Goal: Task Accomplishment & Management: Use online tool/utility

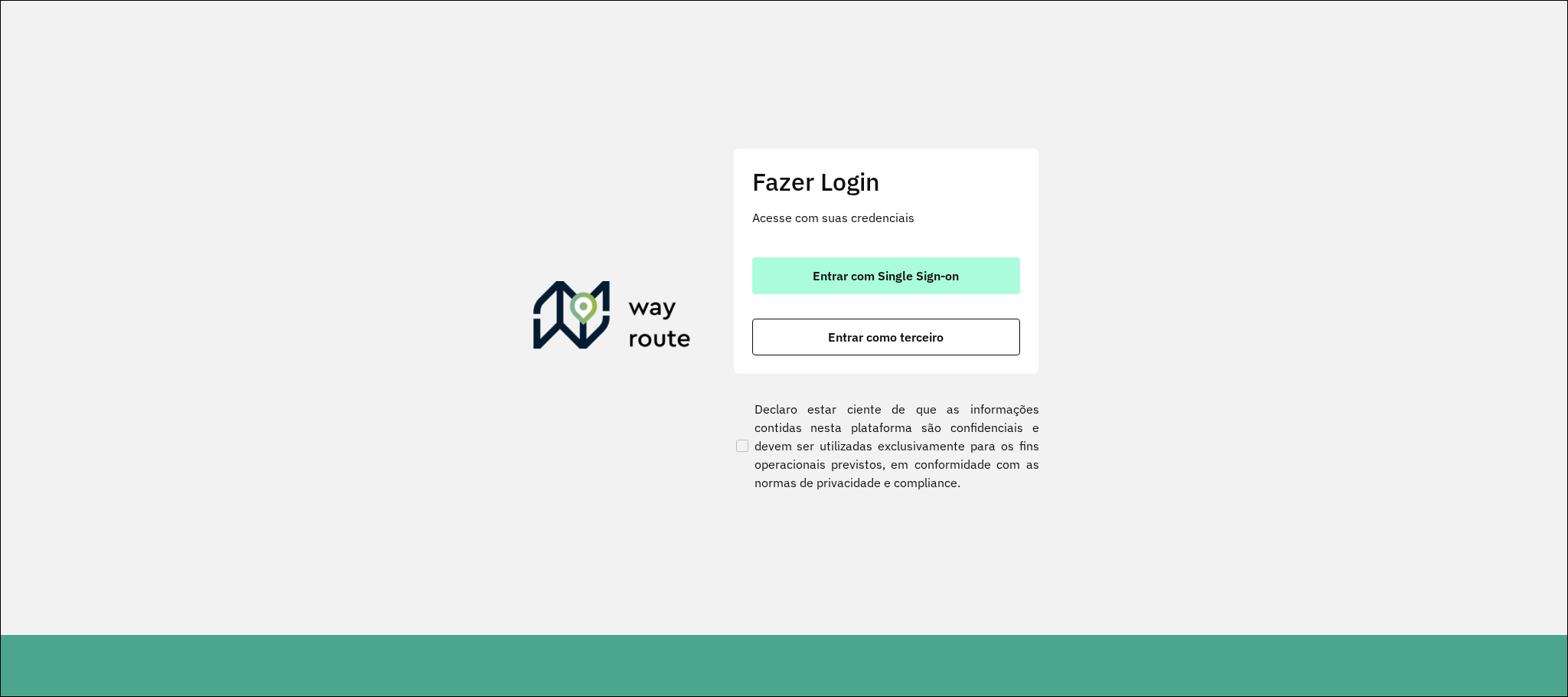
click at [893, 276] on span "Entrar com Single Sign-on" at bounding box center [886, 275] width 146 height 12
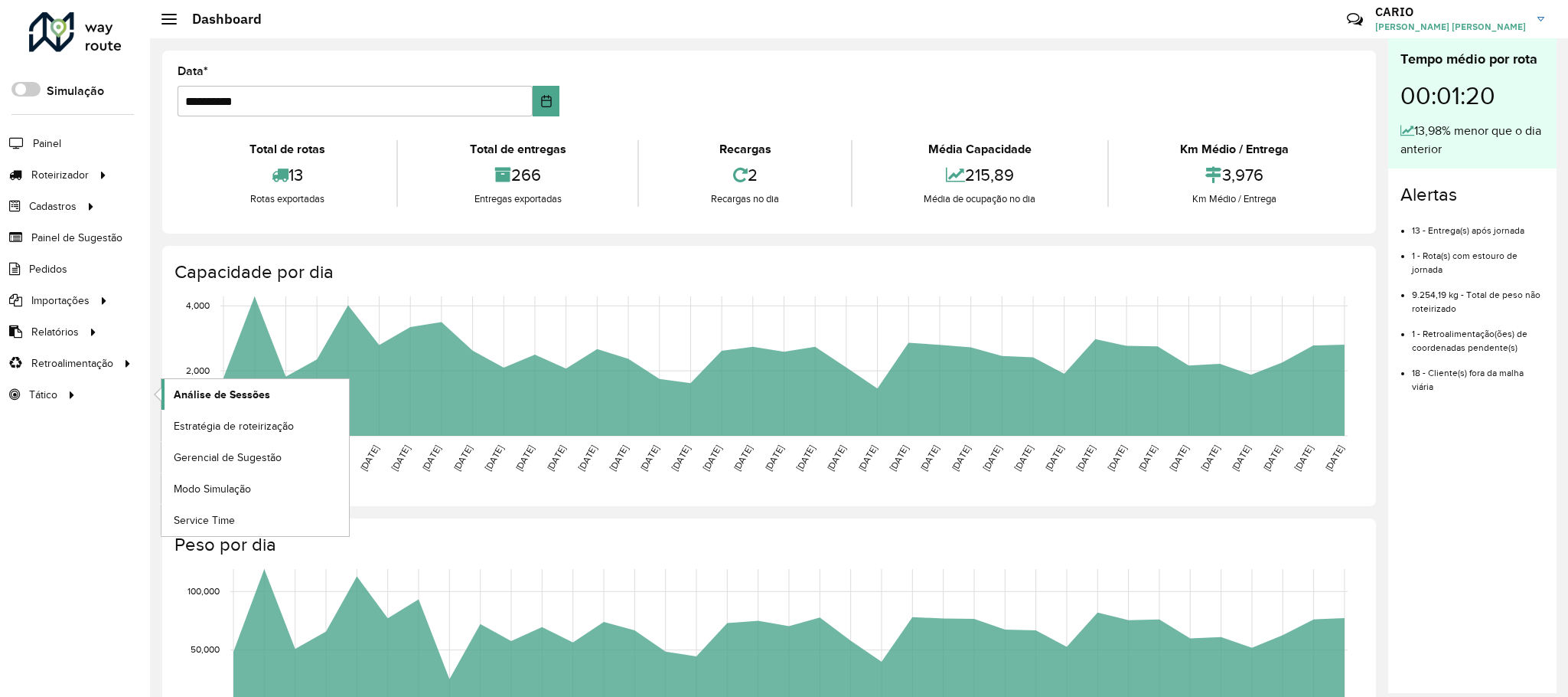
click at [219, 391] on span "Análise de Sessões" at bounding box center [222, 395] width 97 height 16
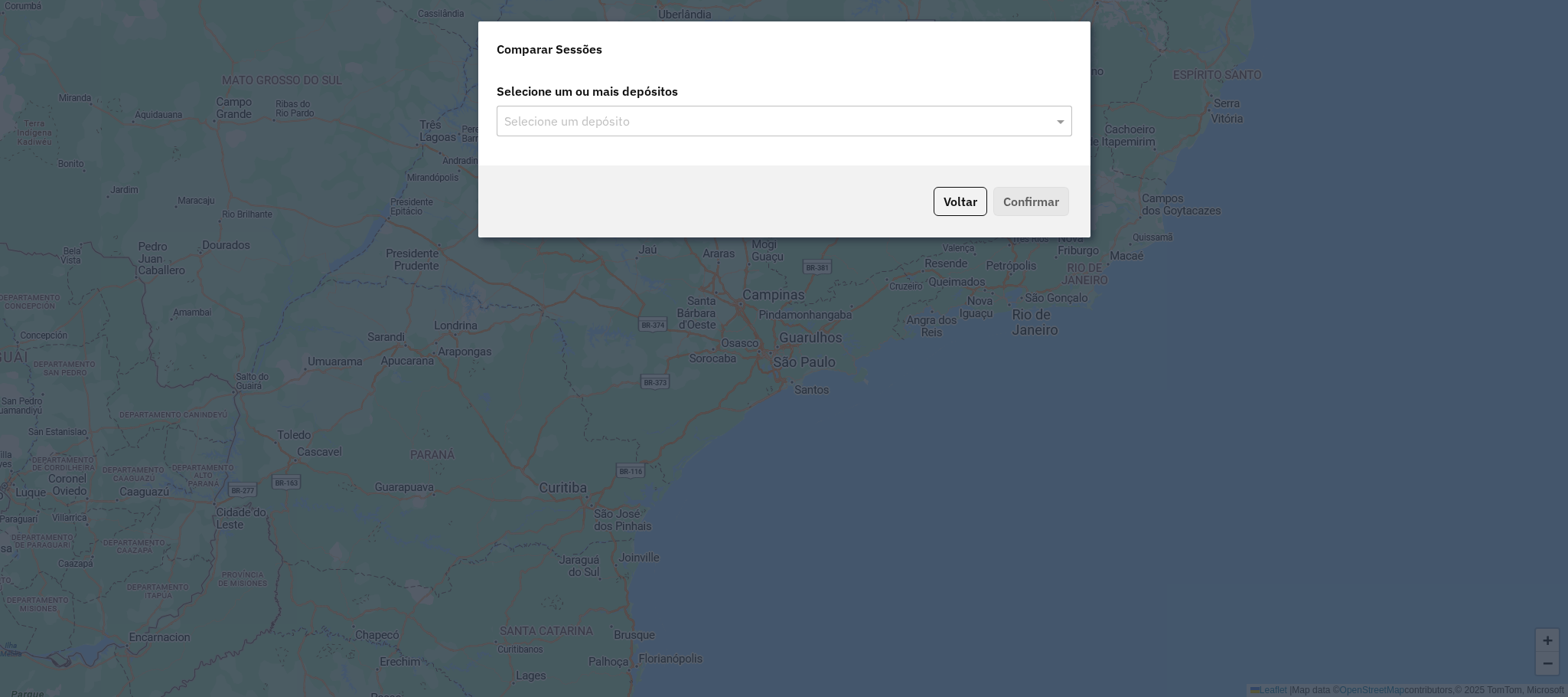
click at [949, 120] on input "text" at bounding box center [776, 121] width 552 height 18
click at [1054, 116] on span at bounding box center [1062, 121] width 19 height 18
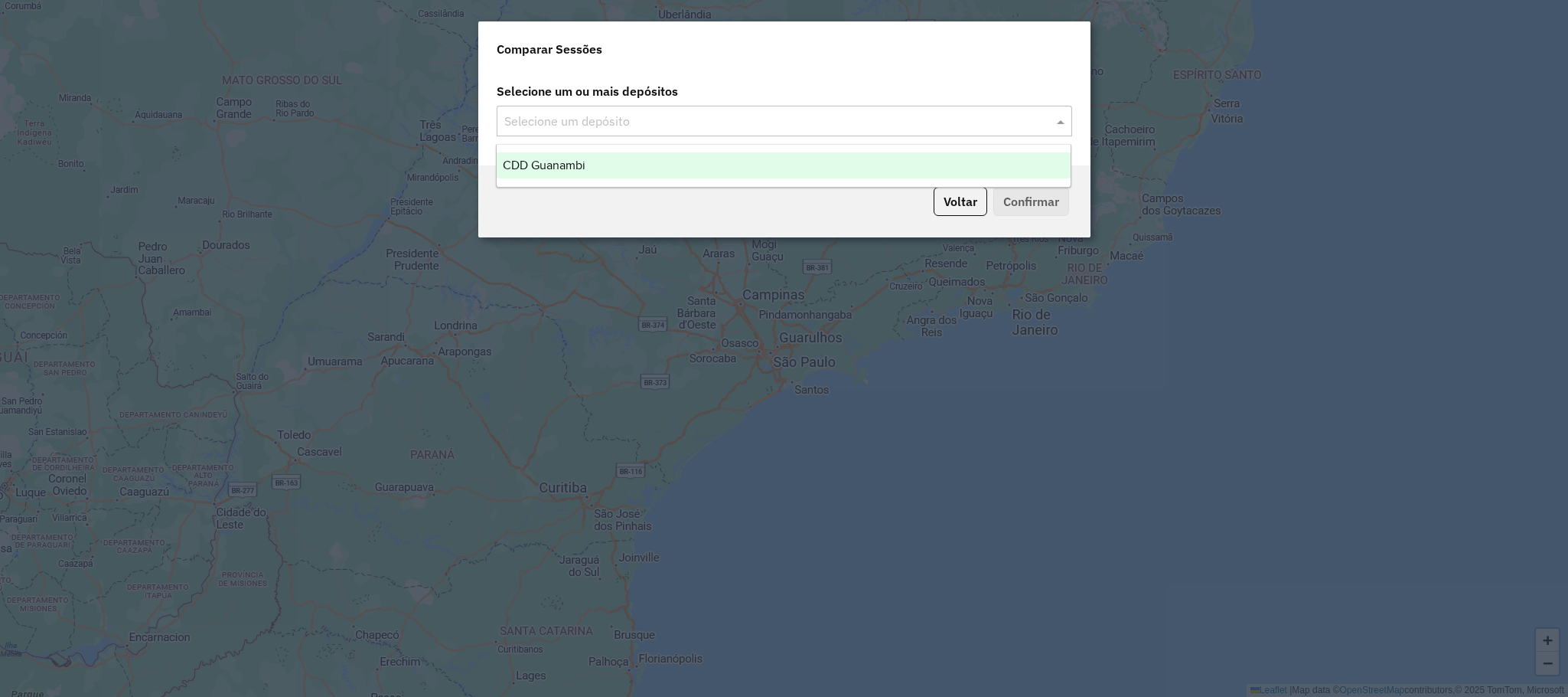
click at [868, 150] on ng-dropdown-panel "CDD Guanambi" at bounding box center [784, 166] width 575 height 44
click at [868, 162] on div "CDD Guanambi" at bounding box center [784, 165] width 574 height 26
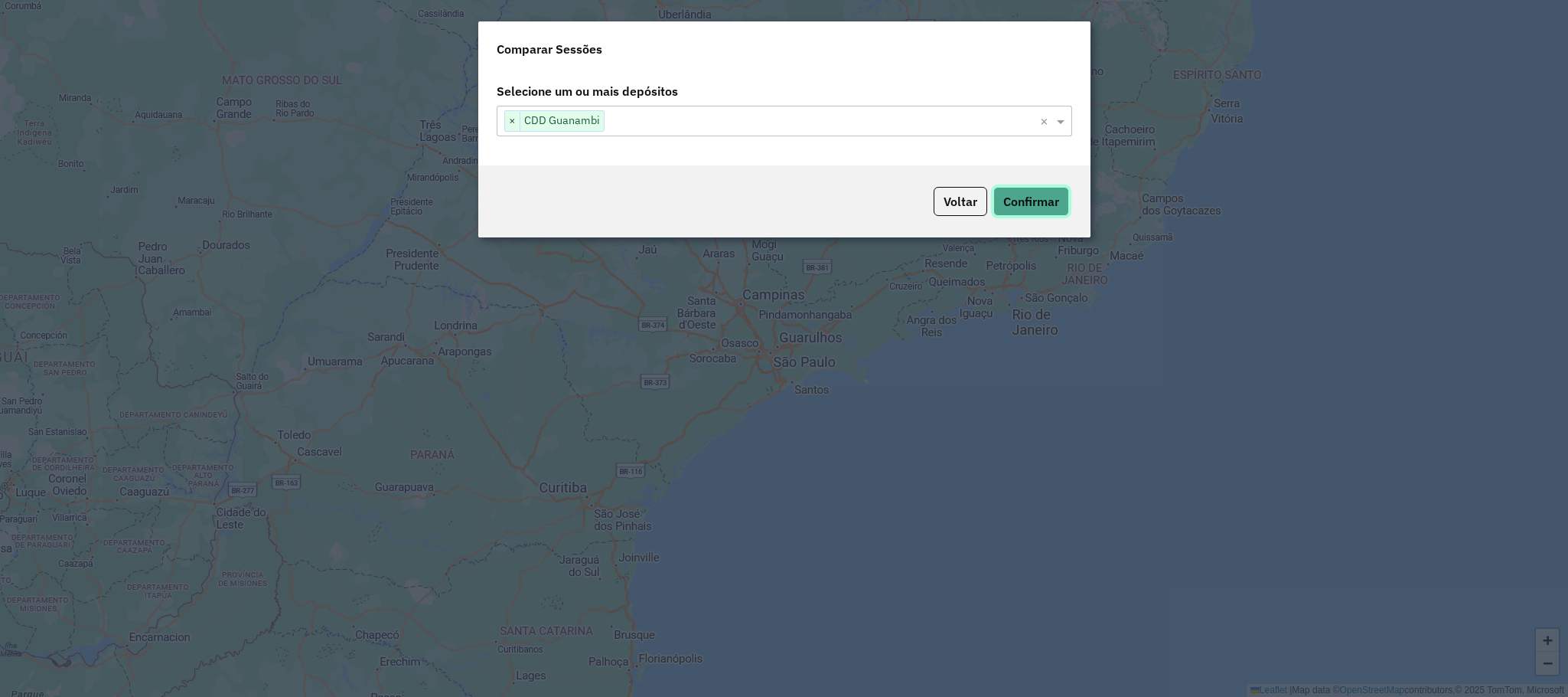
click at [1041, 211] on button "Confirmar" at bounding box center [1031, 201] width 76 height 29
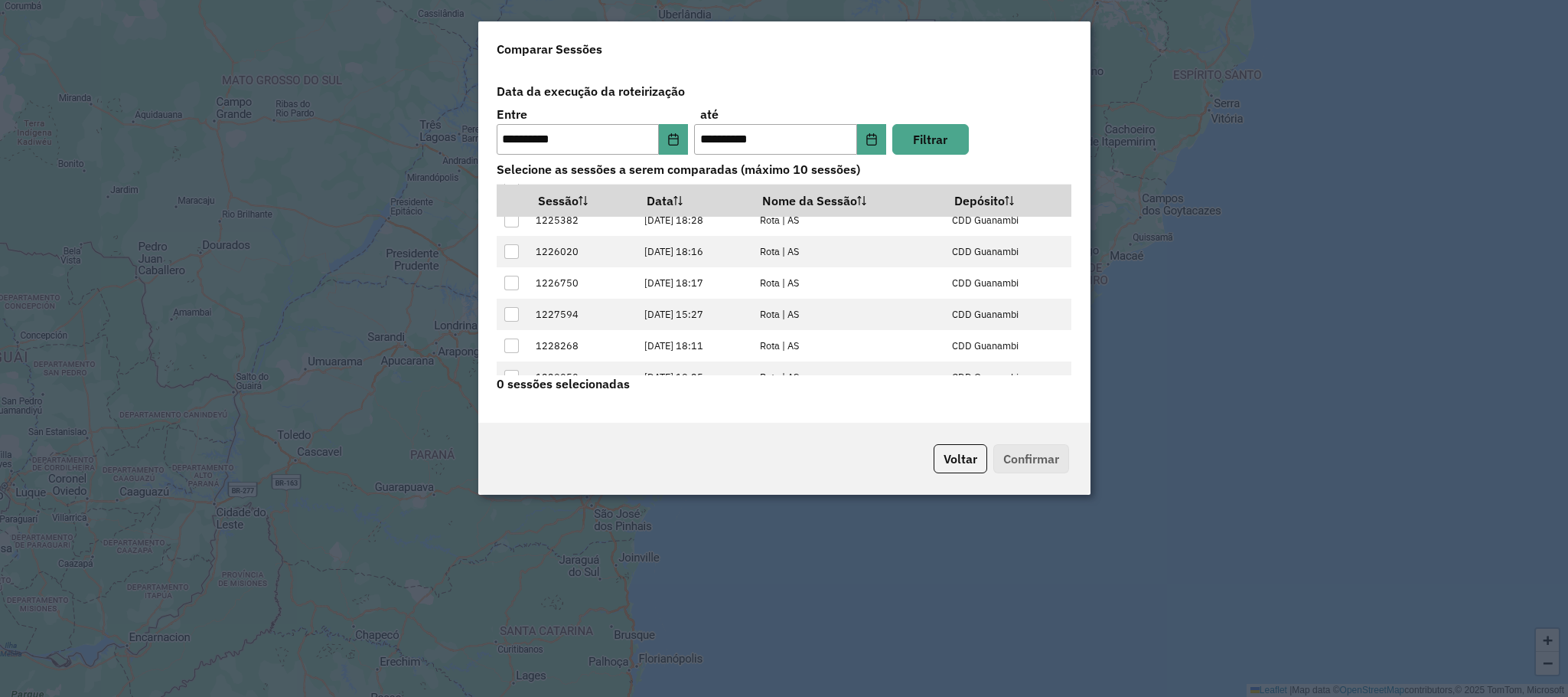
scroll to position [65, 0]
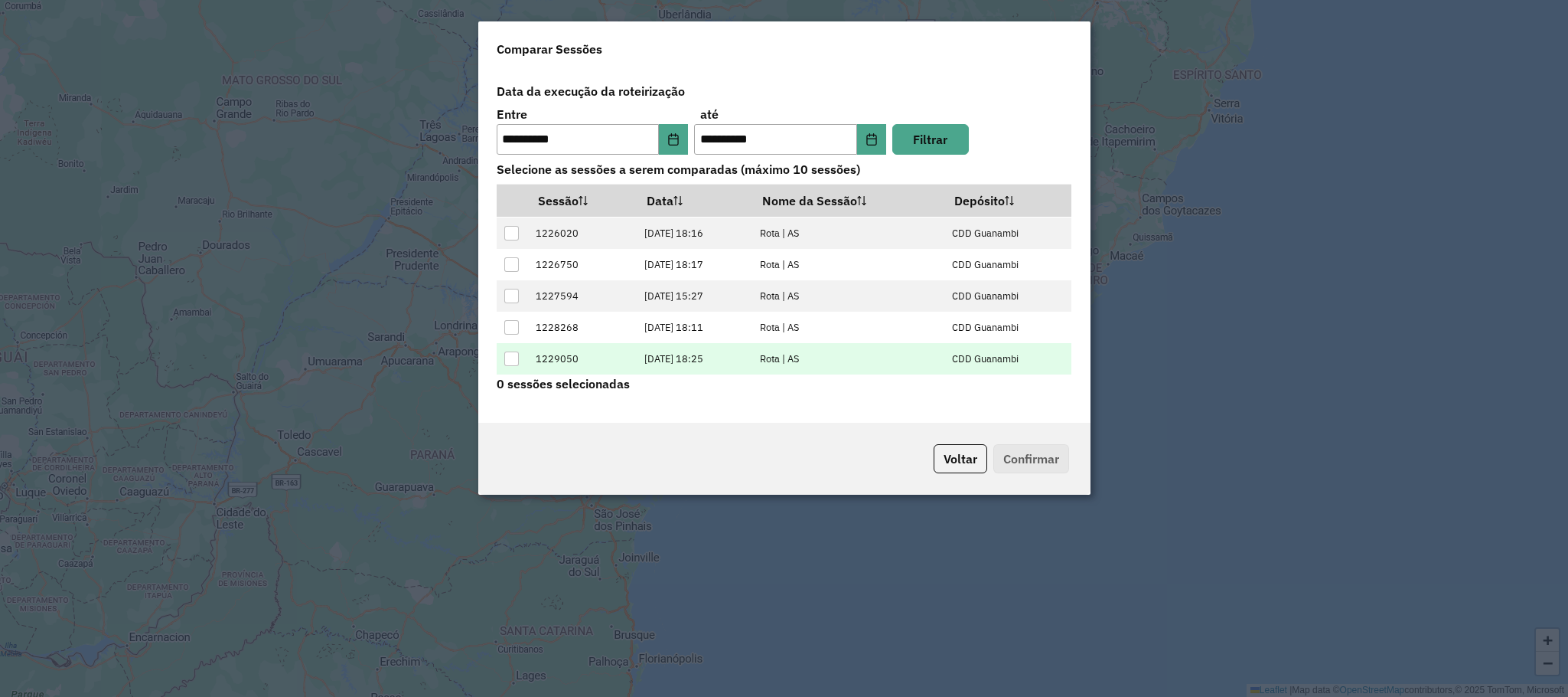
click at [512, 359] on div at bounding box center [511, 359] width 15 height 15
click at [1038, 461] on button "Confirmar" at bounding box center [1031, 459] width 76 height 29
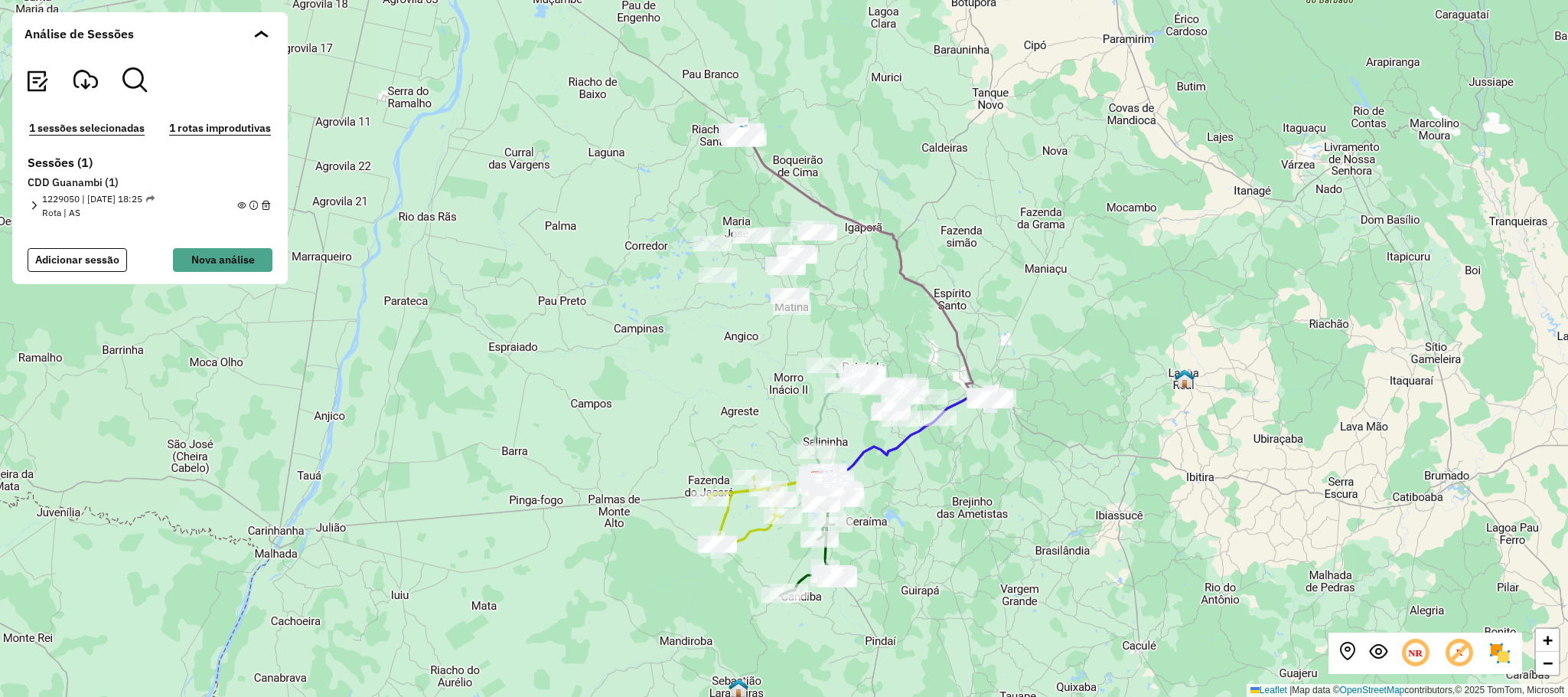
drag, startPoint x: 863, startPoint y: 131, endPoint x: 898, endPoint y: 273, distance: 146.2
click at [900, 276] on icon at bounding box center [856, 307] width 234 height 347
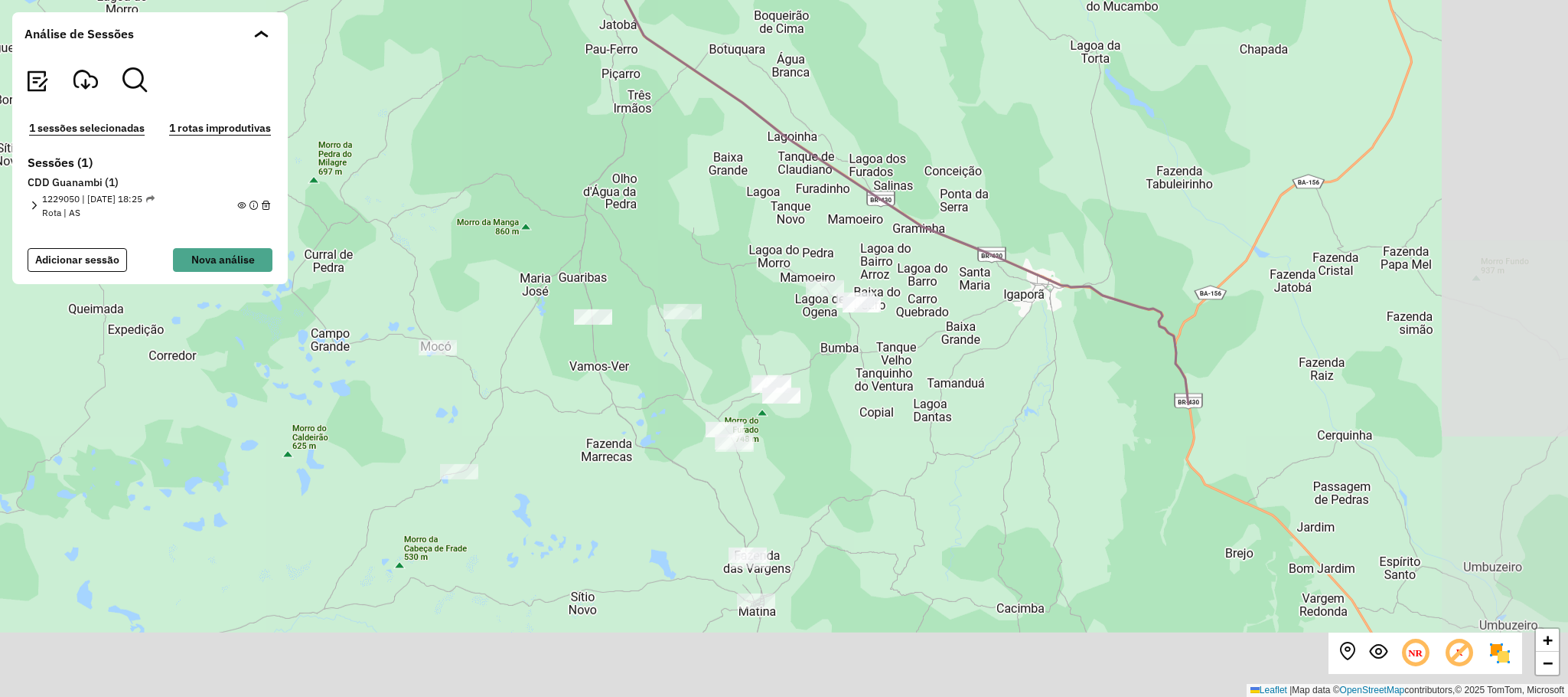
drag, startPoint x: 1344, startPoint y: 554, endPoint x: 914, endPoint y: 195, distance: 560.2
click at [916, 193] on div "+ − Leaflet | Map data © OpenStreetMap contributors,© 2025 TomTom, Microsoft" at bounding box center [784, 348] width 1568 height 697
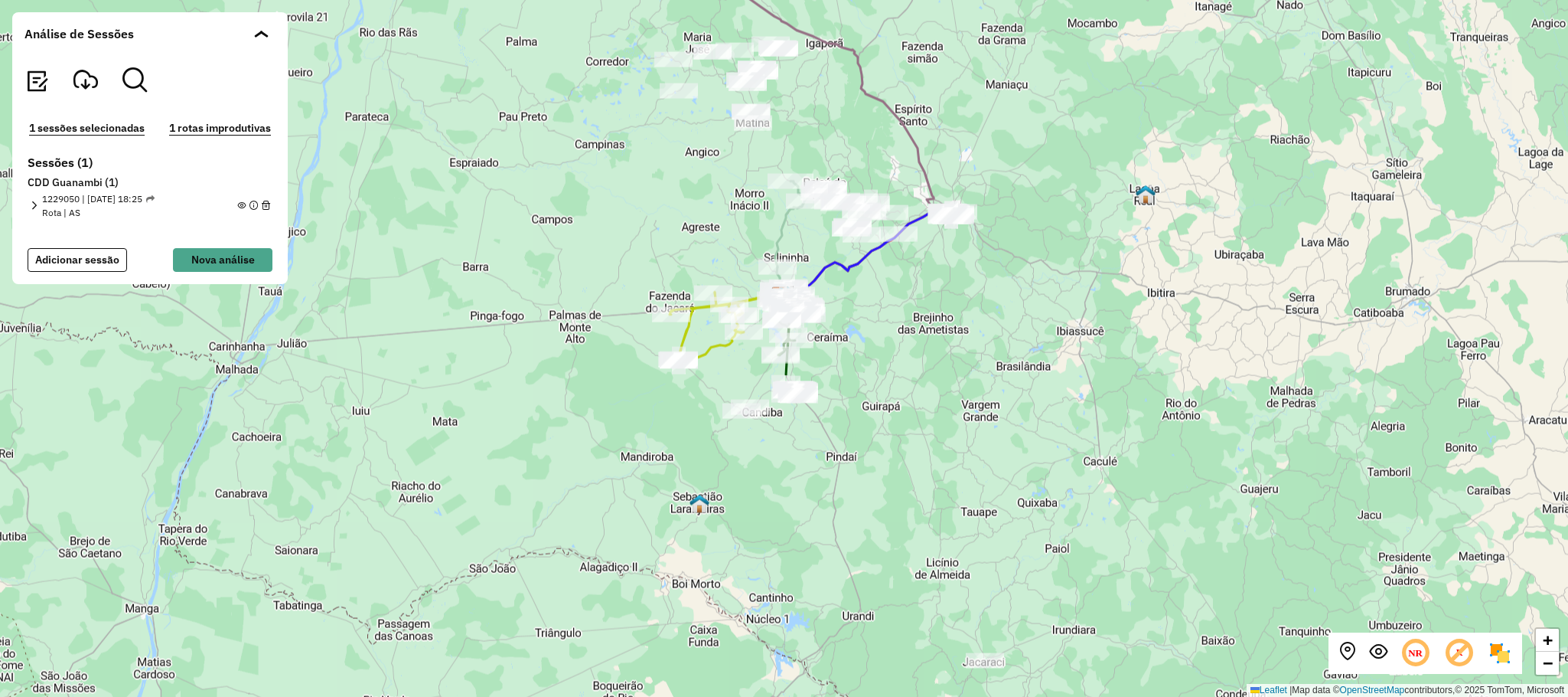
drag, startPoint x: 1100, startPoint y: 554, endPoint x: 926, endPoint y: 164, distance: 427.1
click at [926, 164] on icon at bounding box center [816, 123] width 234 height 347
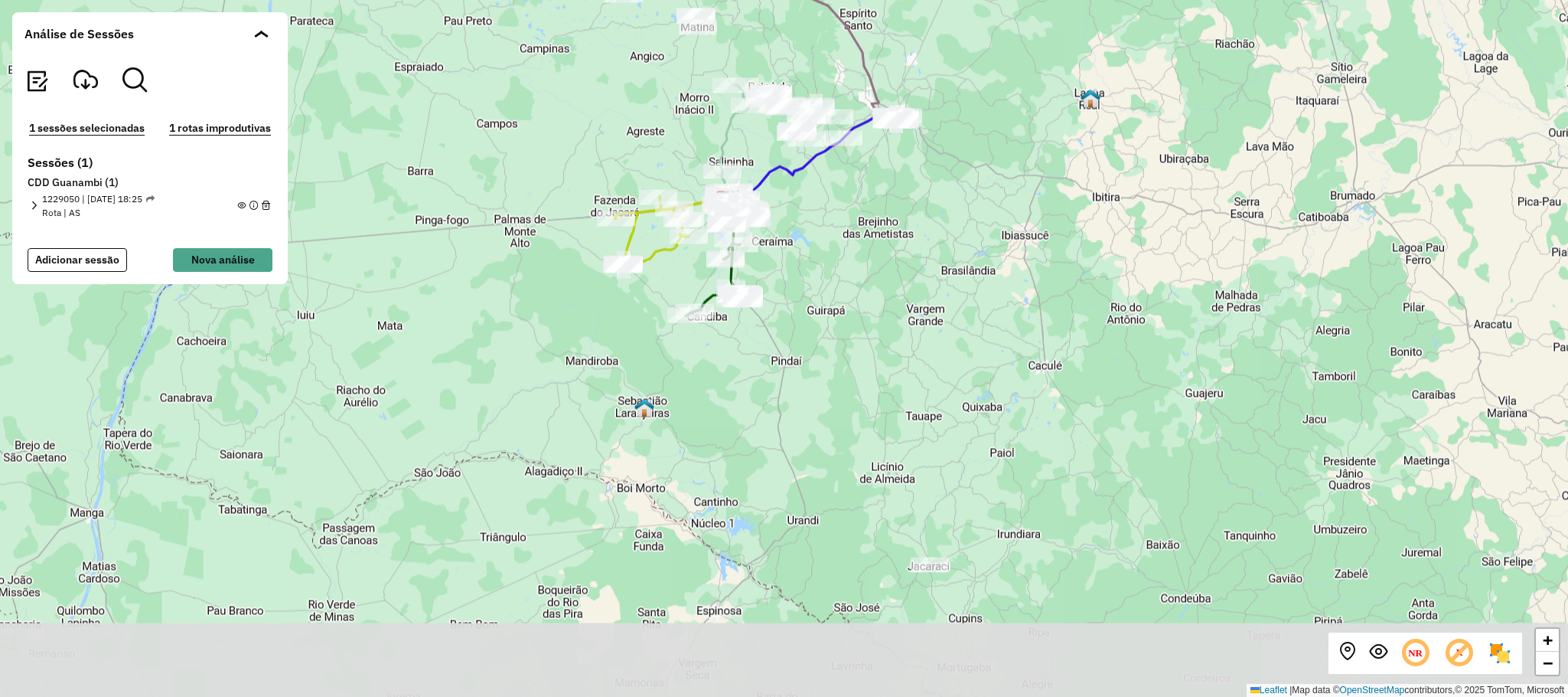
drag, startPoint x: 1042, startPoint y: 575, endPoint x: 985, endPoint y: 478, distance: 112.5
click at [985, 478] on div "+ − Leaflet | Map data © OpenStreetMap contributors,© 2025 TomTom, Microsoft" at bounding box center [784, 348] width 1568 height 697
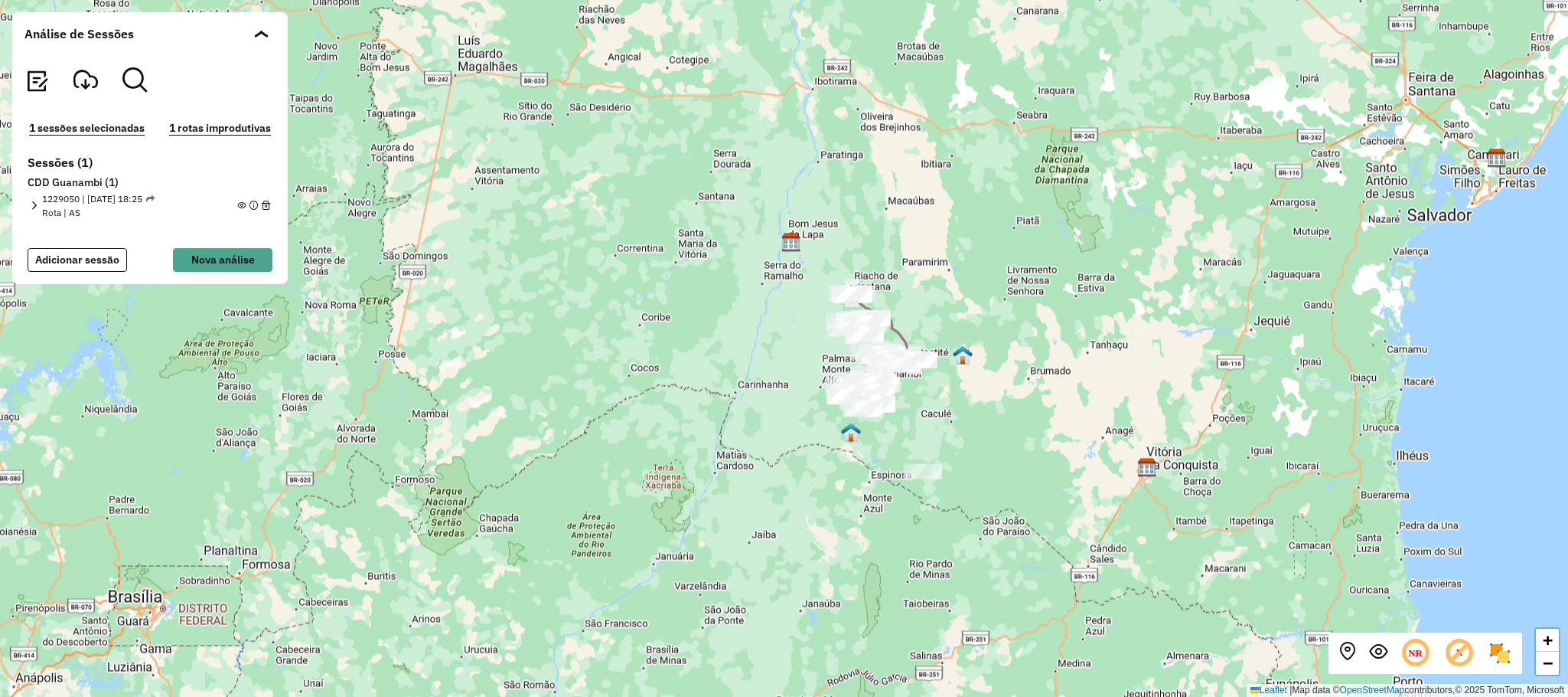
drag, startPoint x: 1018, startPoint y: 274, endPoint x: 1075, endPoint y: 414, distance: 151.2
click at [1130, 485] on div "+ − Leaflet | Map data © OpenStreetMap contributors,© 2025 TomTom, Microsoft" at bounding box center [784, 348] width 1568 height 697
